Goal: Entertainment & Leisure: Consume media (video, audio)

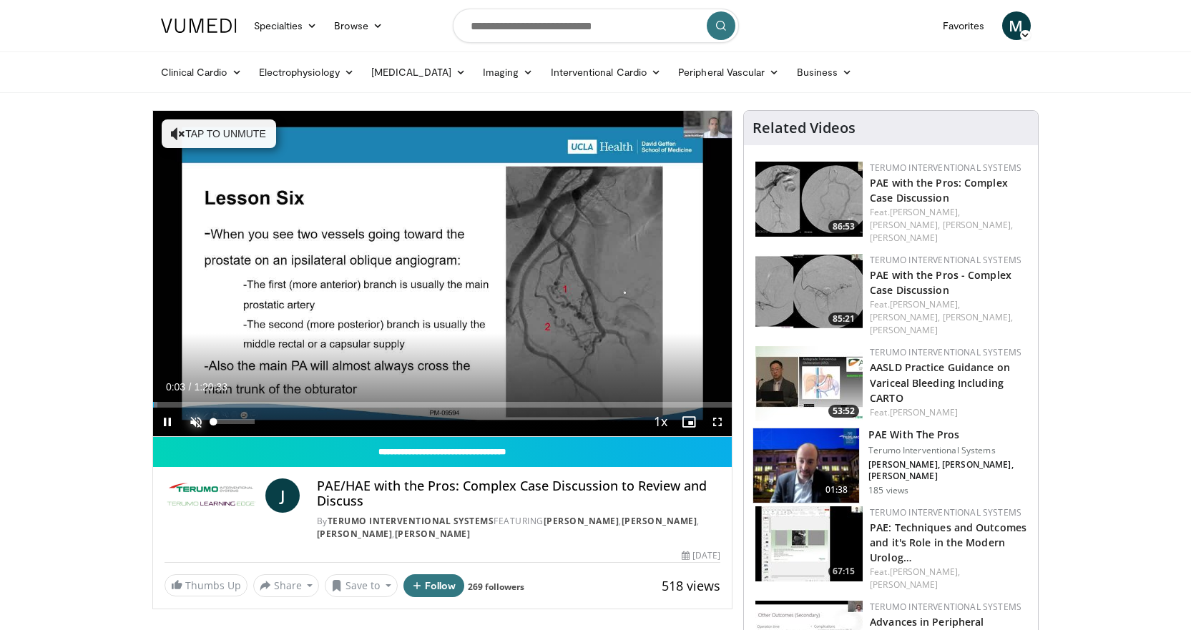
click at [195, 421] on span "Video Player" at bounding box center [196, 422] width 29 height 29
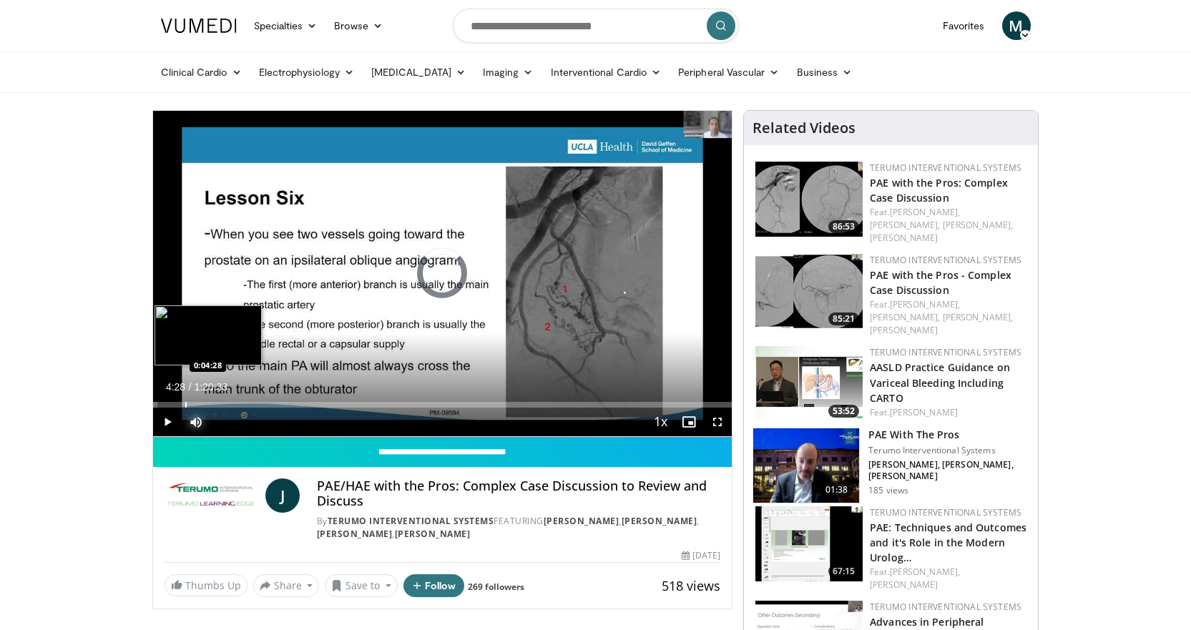
click at [185, 398] on div "Loaded : 0.82% 0:00:04 0:04:28" at bounding box center [442, 401] width 579 height 14
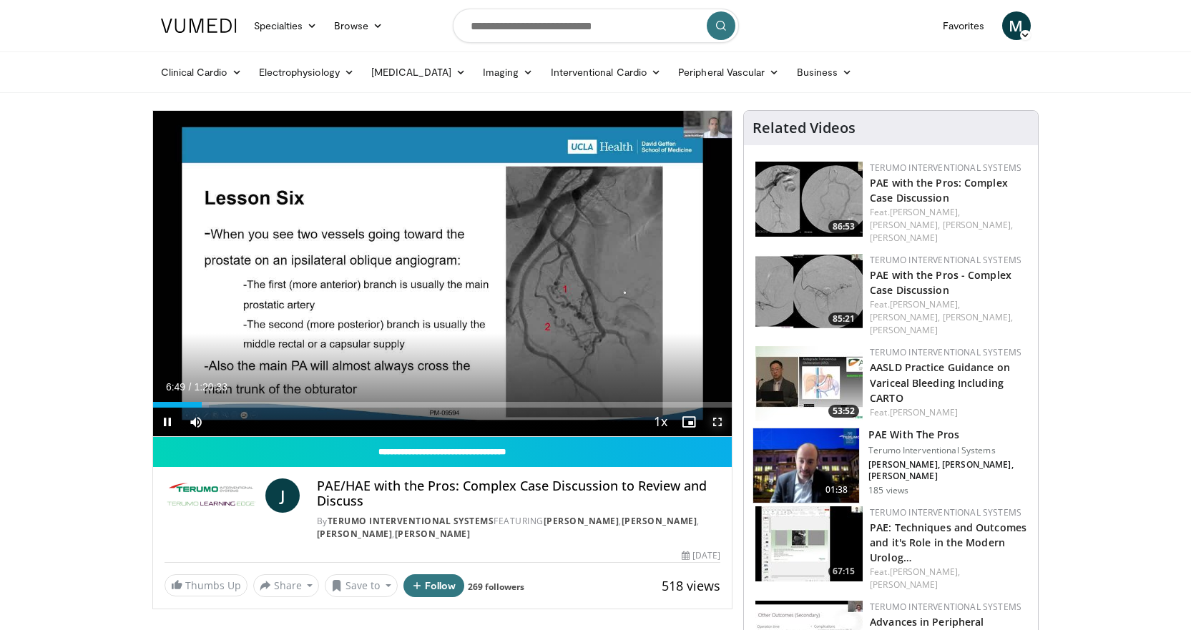
click at [715, 417] on span "Video Player" at bounding box center [717, 422] width 29 height 29
click at [170, 417] on span "Video Player" at bounding box center [167, 422] width 29 height 29
